Goal: Feedback & Contribution: Submit feedback/report problem

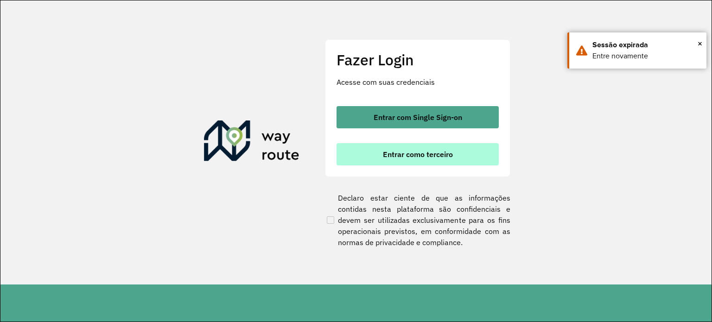
click at [466, 148] on button "Entrar como terceiro" at bounding box center [418, 154] width 162 height 22
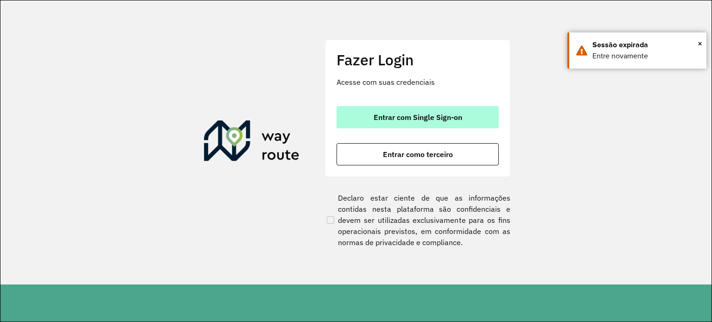
click at [441, 117] on span "Entrar com Single Sign-on" at bounding box center [418, 117] width 89 height 7
click at [440, 126] on button "Entrar com Single Sign-on" at bounding box center [418, 117] width 162 height 22
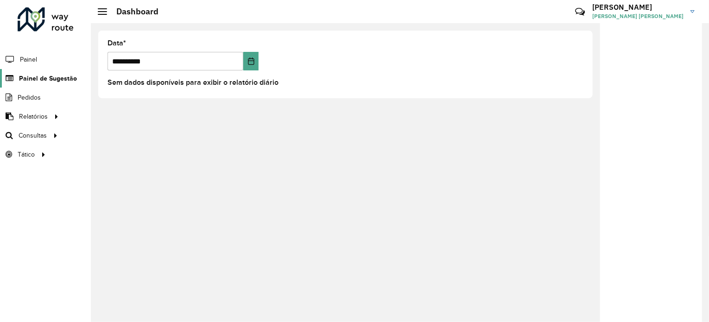
click at [64, 79] on span "Painel de Sugestão" at bounding box center [48, 79] width 58 height 10
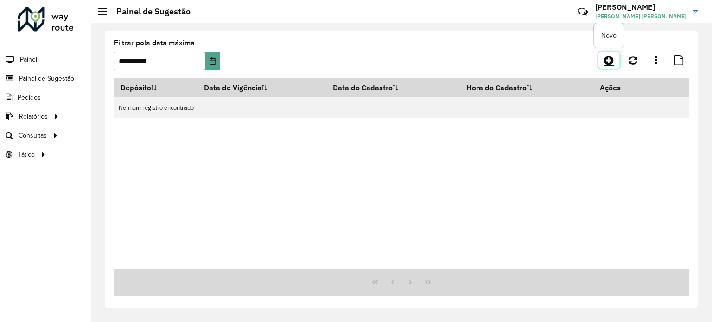
click at [611, 63] on icon at bounding box center [609, 60] width 10 height 11
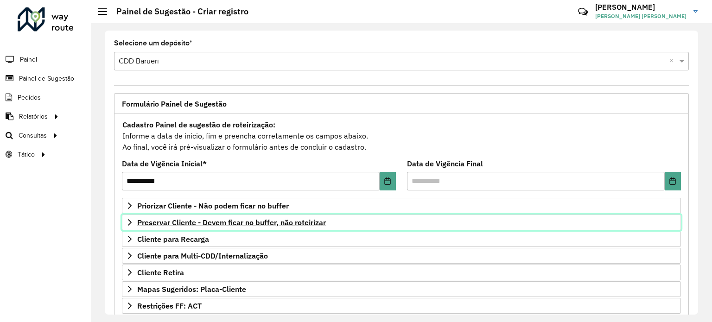
click at [289, 220] on span "Preservar Cliente - Devem ficar no buffer, não roteirizar" at bounding box center [231, 222] width 189 height 7
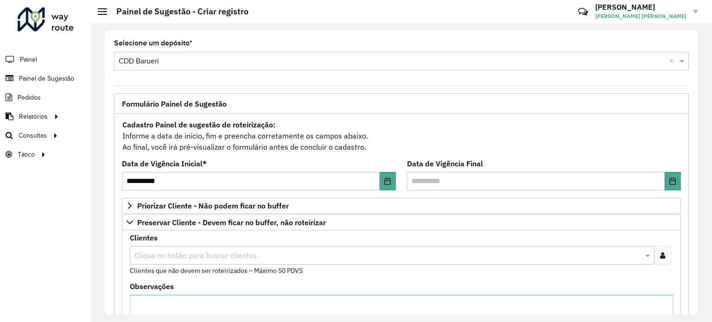
click at [254, 250] on input "text" at bounding box center [387, 255] width 511 height 11
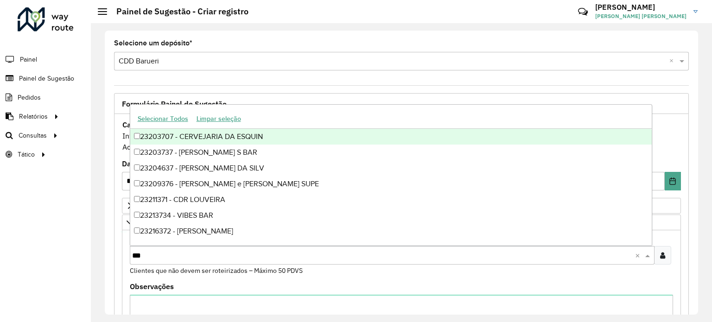
type input "****"
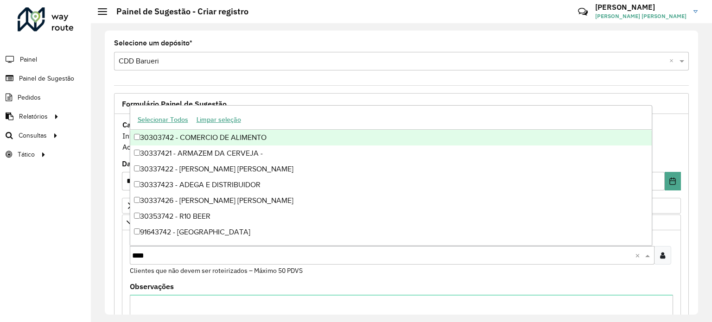
click at [133, 137] on div "30303742 - COMERCIO DE ALIMENTO" at bounding box center [391, 138] width 522 height 16
